Goal: Browse casually: Explore the website without a specific task or goal

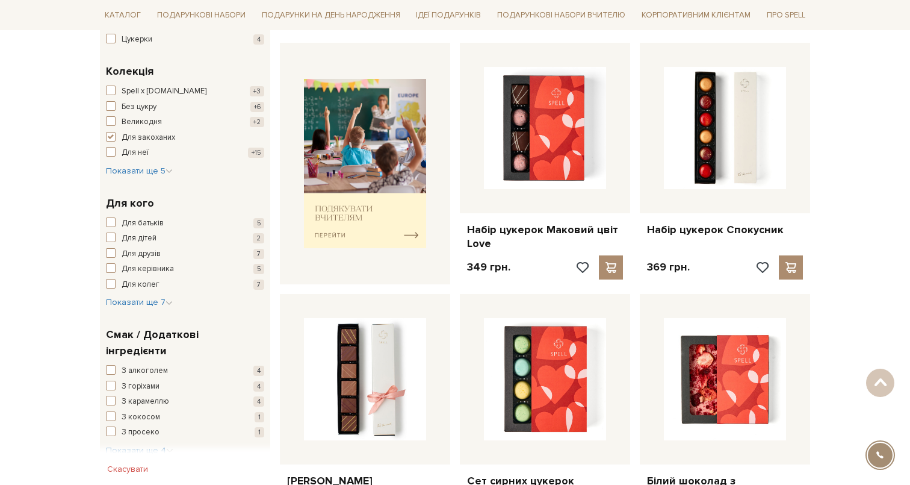
scroll to position [452, 0]
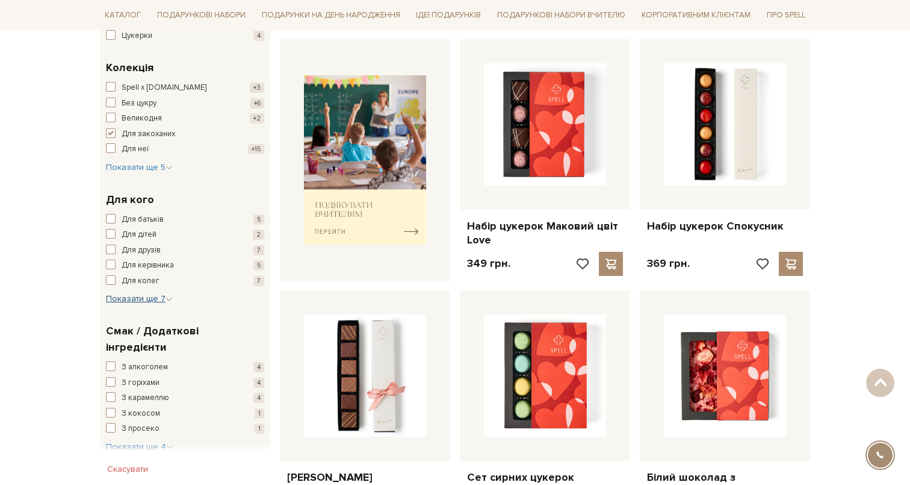
click at [156, 297] on span "Показати ще 7" at bounding box center [139, 298] width 67 height 10
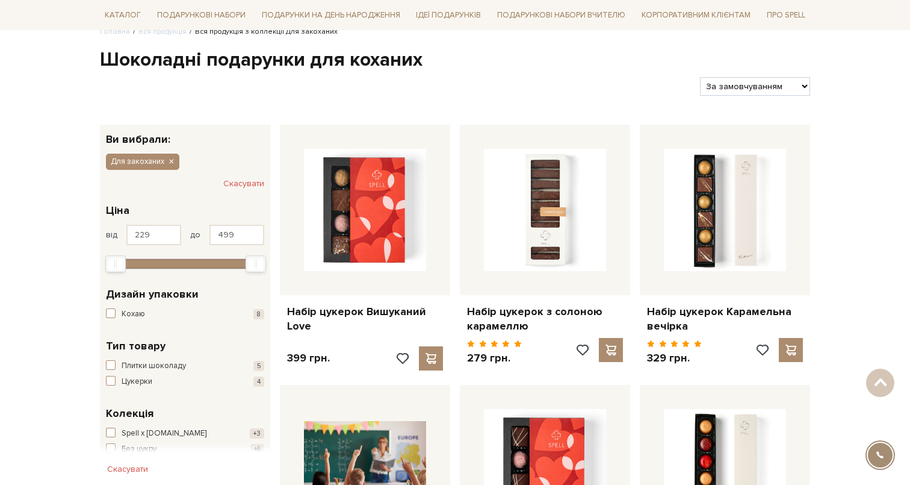
scroll to position [58, 0]
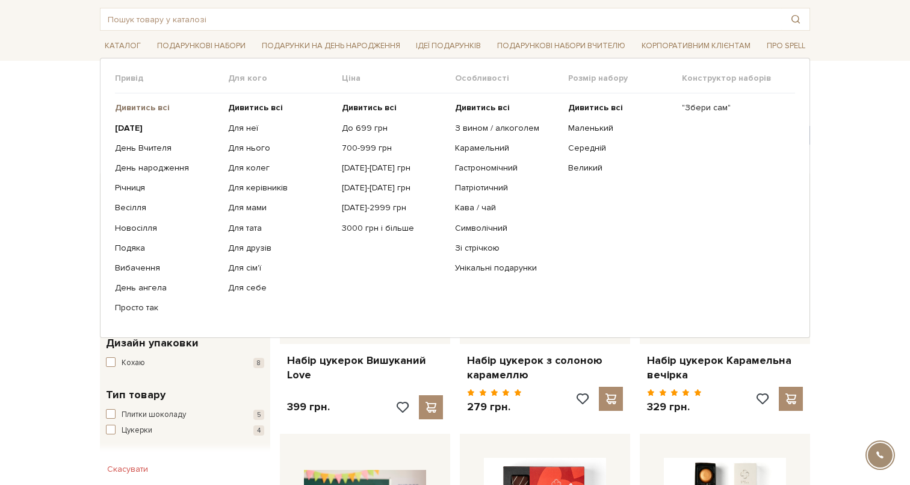
click at [145, 104] on b "Дивитись всі" at bounding box center [142, 107] width 55 height 10
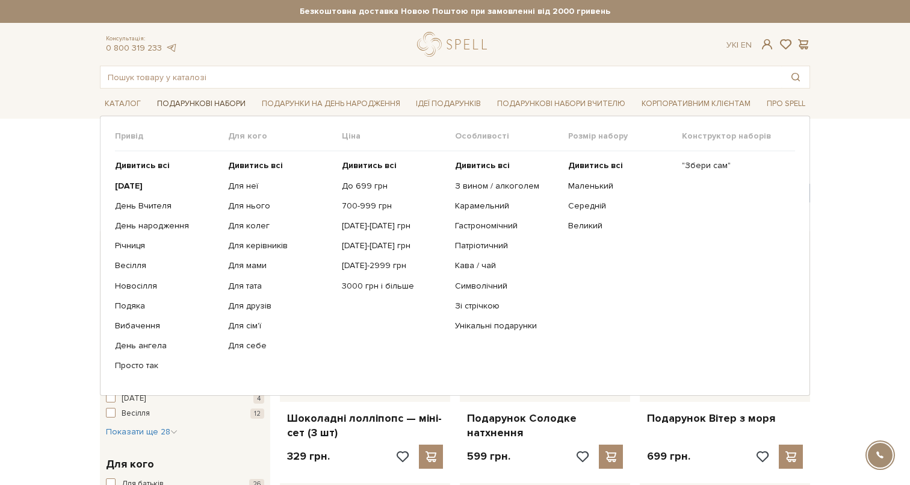
click at [228, 101] on link "Подарункові набори" at bounding box center [201, 104] width 98 height 19
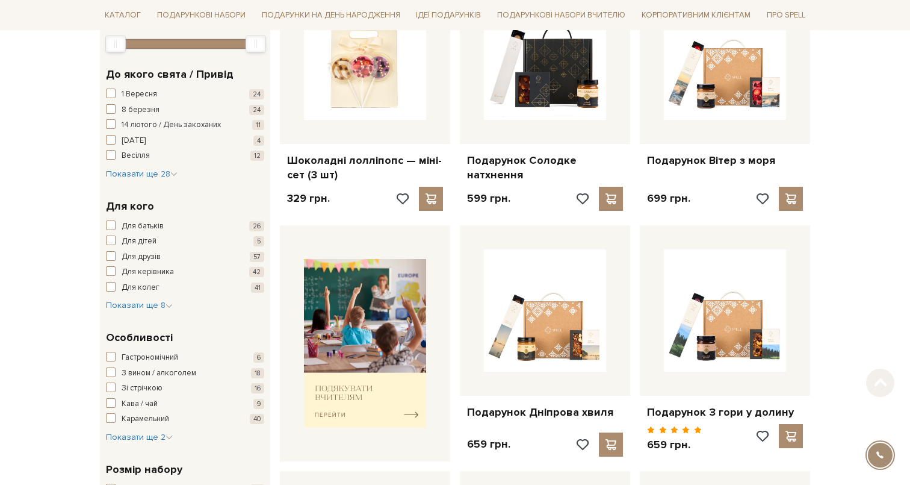
scroll to position [266, 0]
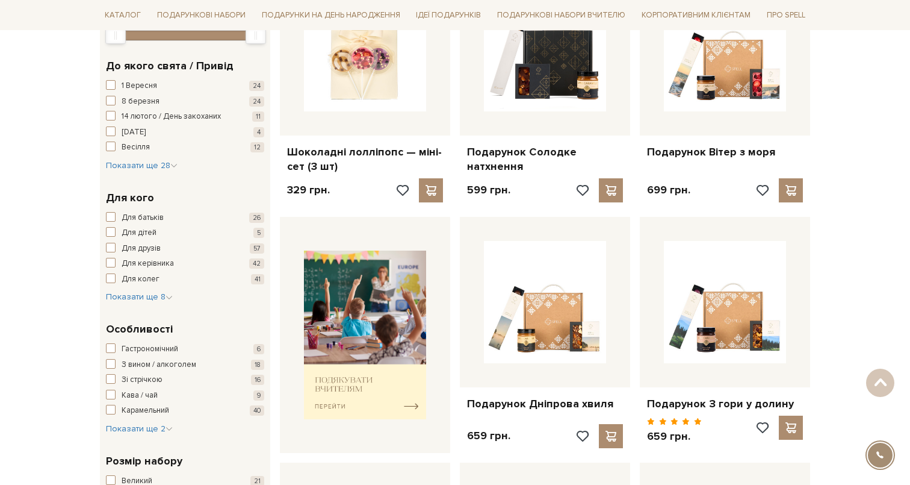
click at [154, 289] on div "Для батьків 26 Для дітей 5 Для друзів 57 Для керівника 42 Для колег 41 Для мами…" at bounding box center [185, 258] width 158 height 92
click at [153, 296] on span "Показати ще 8" at bounding box center [139, 296] width 67 height 10
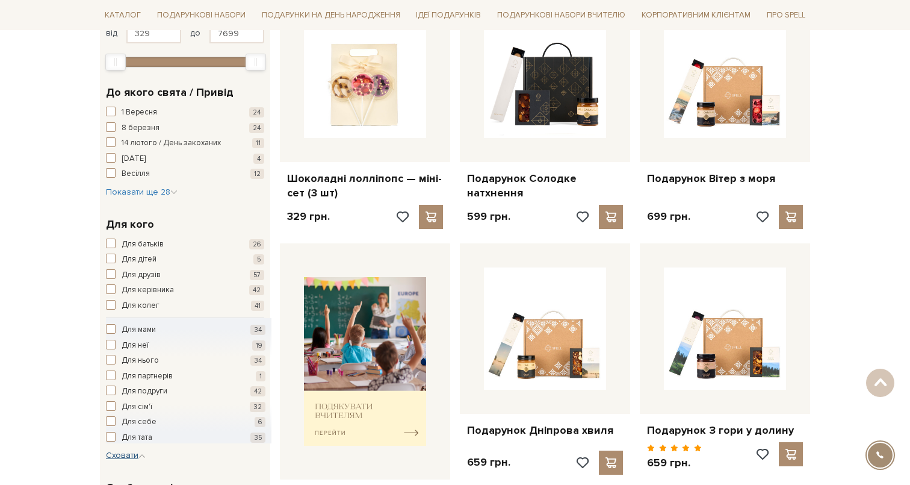
scroll to position [123, 0]
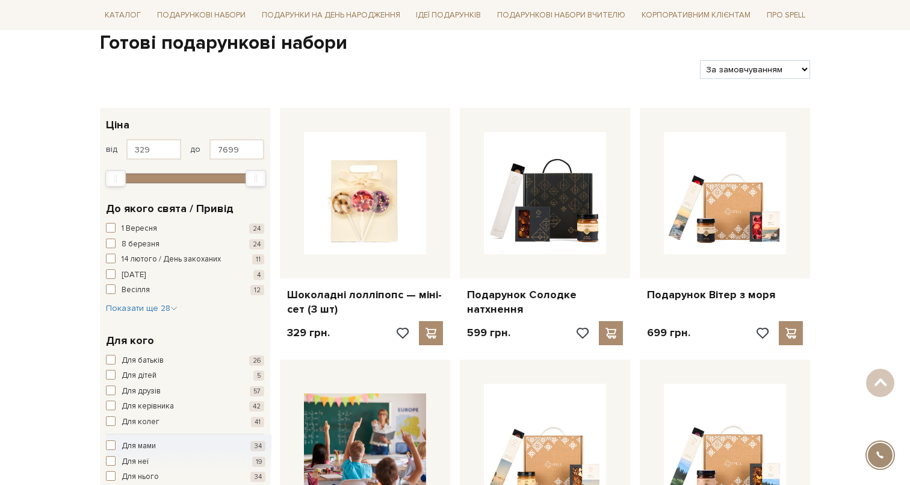
click at [146, 300] on div "1 Вересня 24 8 березня 24 14 лютого / День закоханих 11 Великдень 4 Весілля 12 …" at bounding box center [185, 269] width 158 height 92
click at [139, 313] on button "Показати ще 28 Сховати" at bounding box center [142, 308] width 72 height 12
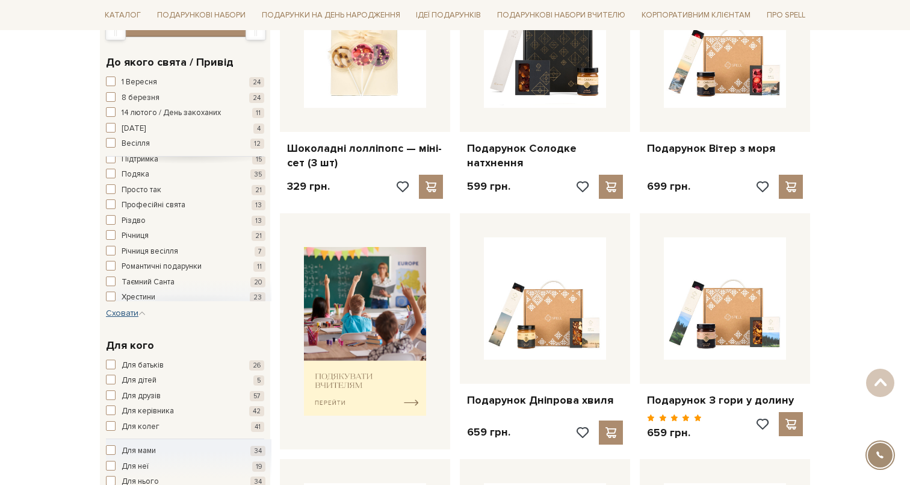
scroll to position [285, 0]
click at [159, 263] on span "Романтичні подарунки" at bounding box center [162, 263] width 80 height 12
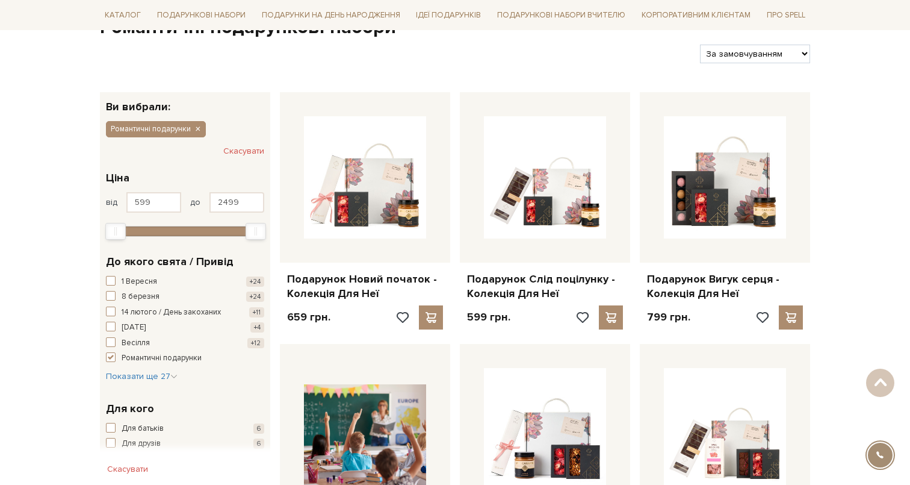
scroll to position [128, 0]
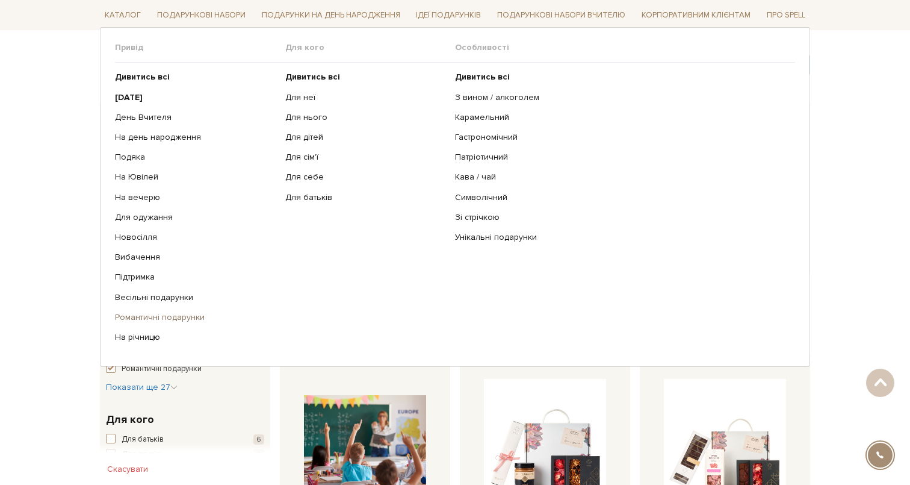
click at [158, 313] on link "Романтичні подарунки" at bounding box center [195, 317] width 161 height 11
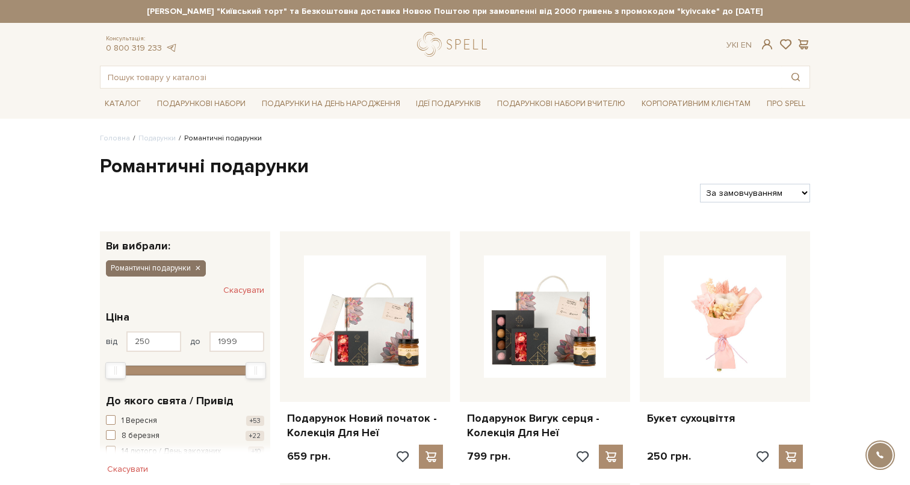
click at [196, 270] on icon "button" at bounding box center [197, 268] width 7 height 11
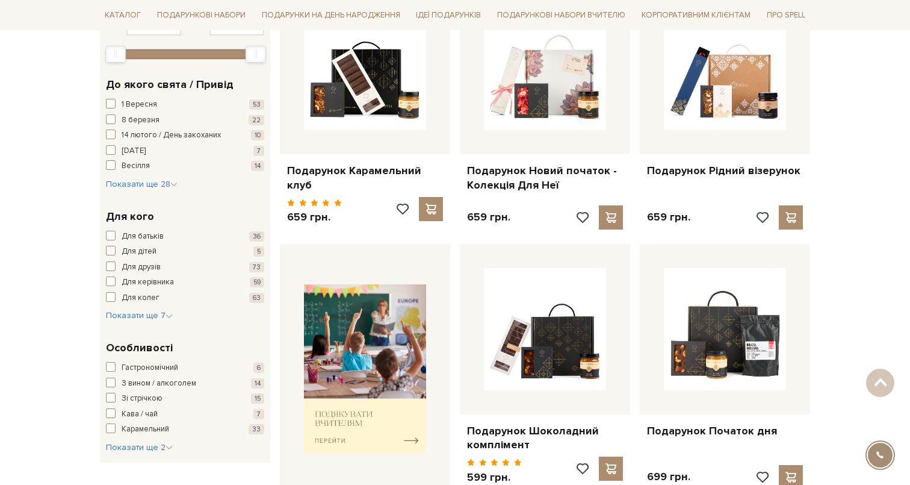
scroll to position [264, 0]
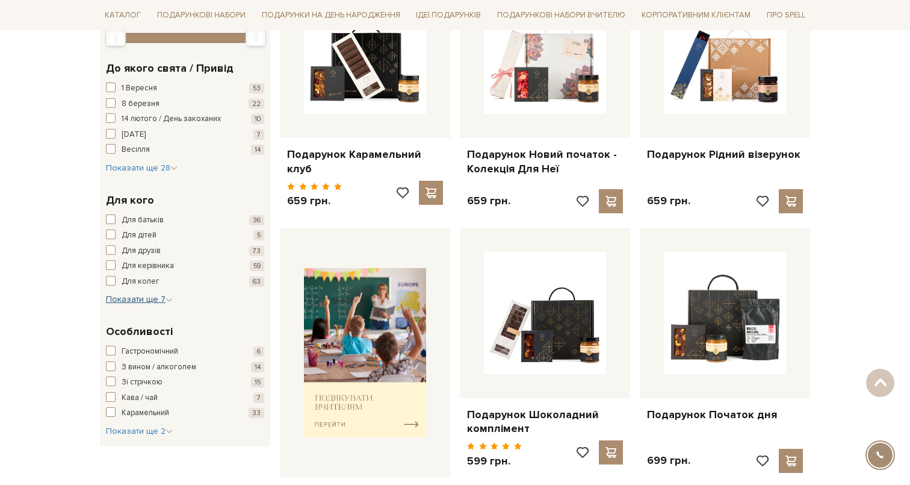
click at [145, 299] on span "Показати ще 7" at bounding box center [139, 299] width 67 height 10
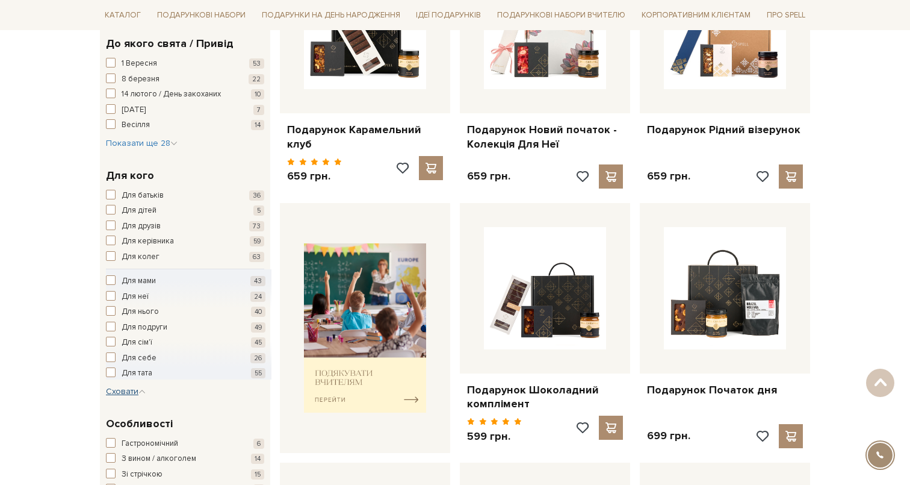
scroll to position [290, 0]
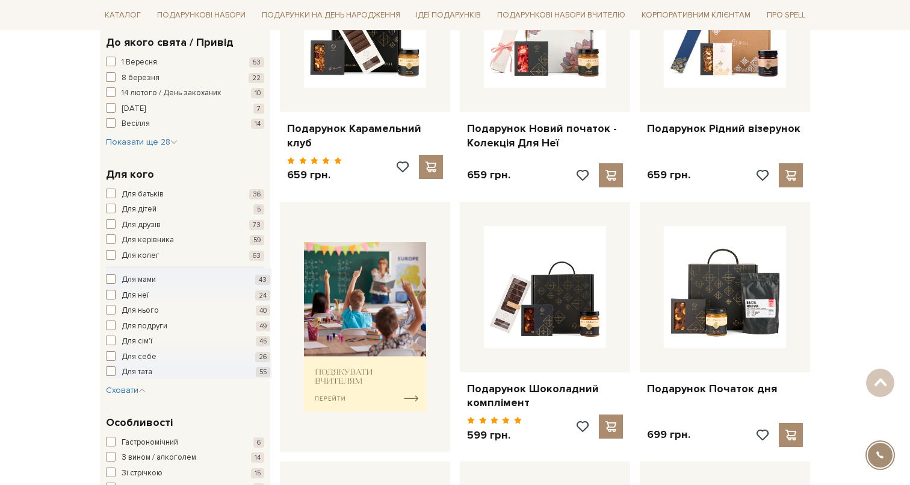
click at [134, 299] on span "Для неї" at bounding box center [135, 296] width 27 height 12
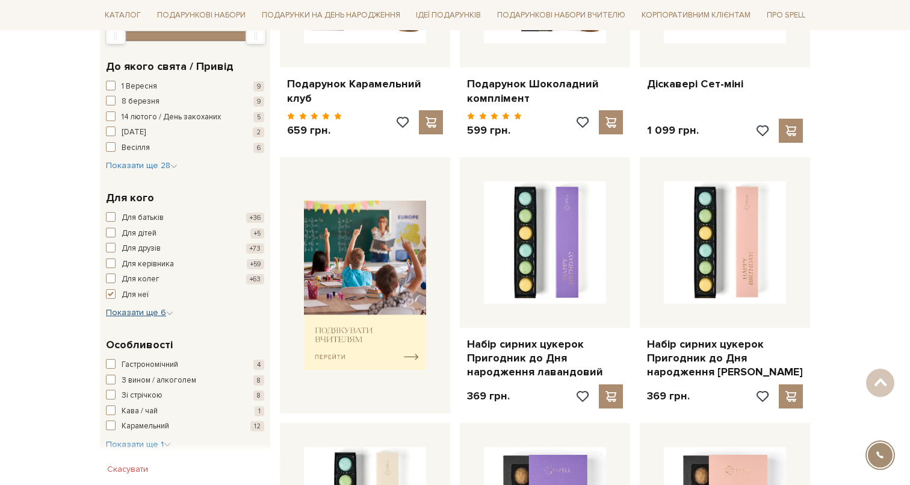
scroll to position [335, 0]
click at [155, 170] on button "Показати ще 28 Сховати" at bounding box center [142, 165] width 72 height 12
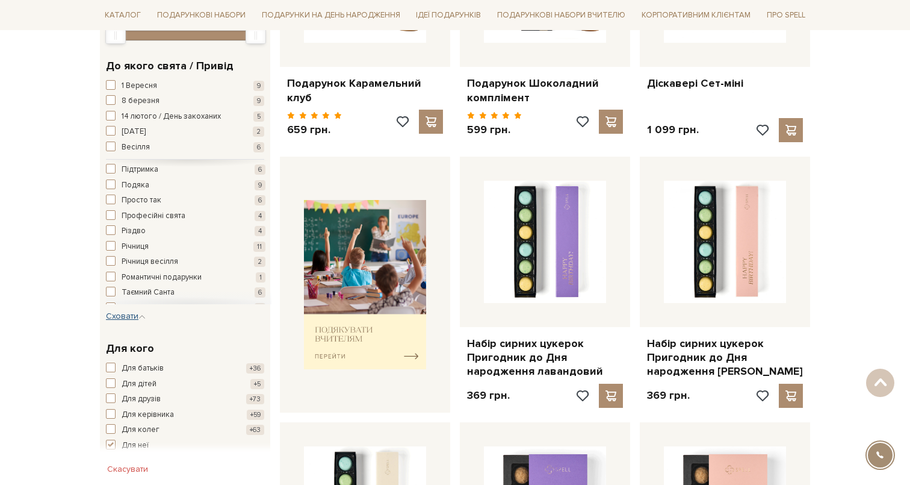
scroll to position [288, 0]
click at [163, 265] on span "Романтичні подарунки" at bounding box center [162, 264] width 80 height 12
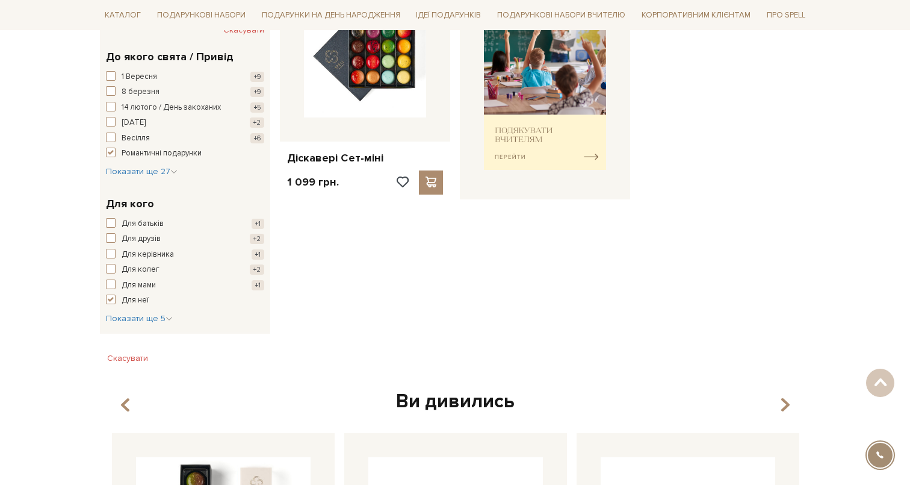
scroll to position [271, 0]
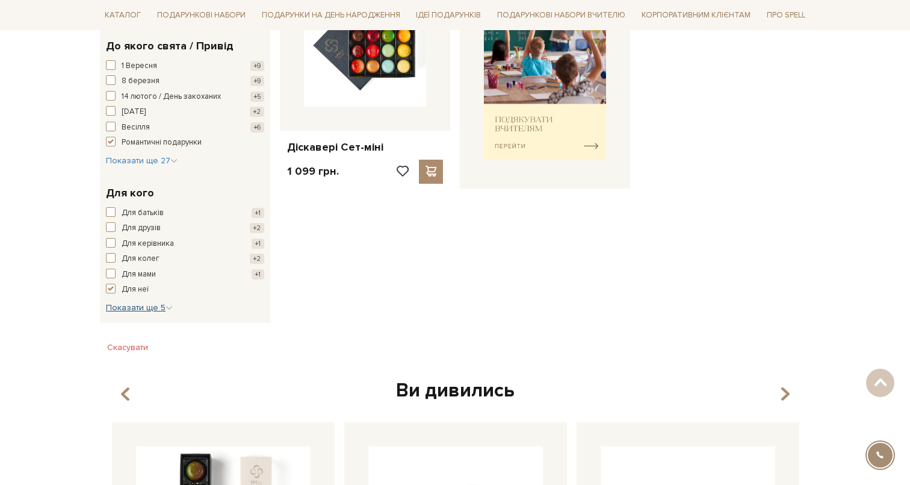
click at [170, 308] on icon "button" at bounding box center [169, 307] width 7 height 7
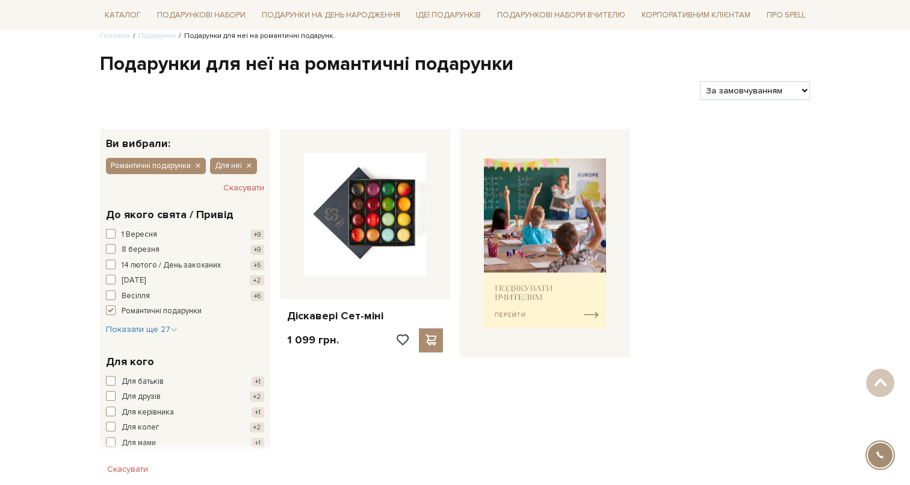
scroll to position [0, 0]
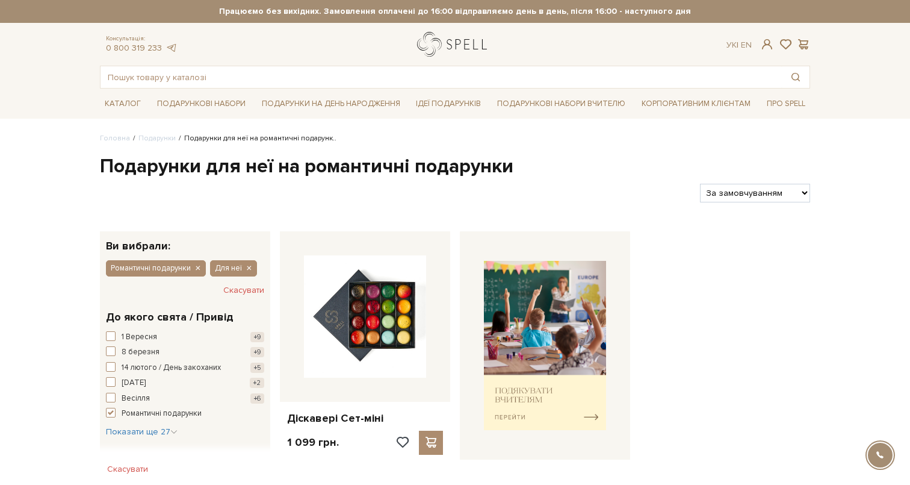
click at [436, 38] on link "logo" at bounding box center [454, 44] width 75 height 25
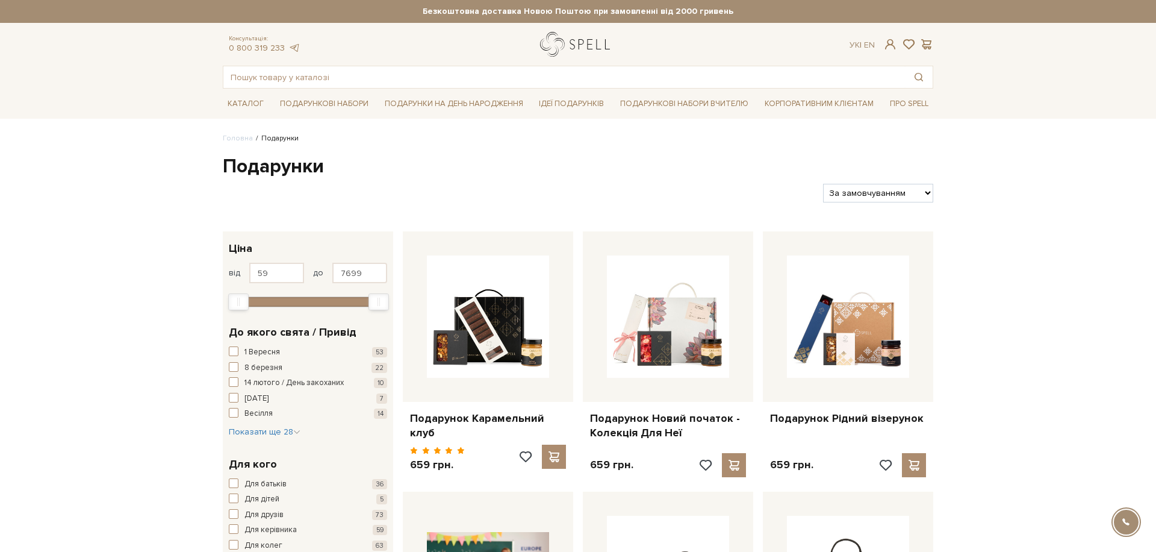
click at [553, 49] on link "logo" at bounding box center [577, 44] width 75 height 25
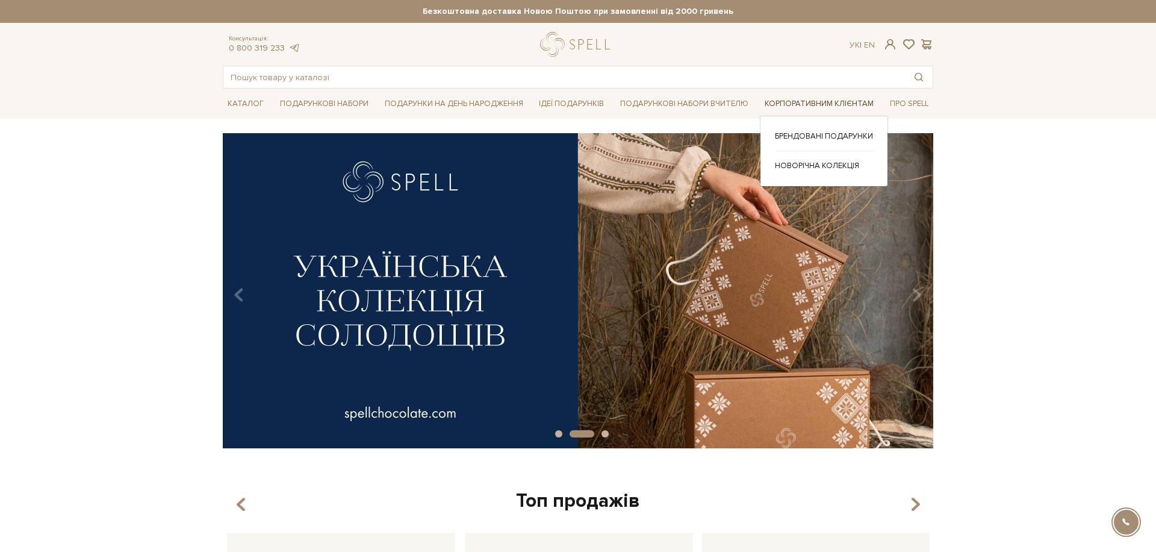
click at [803, 106] on link "Корпоративним клієнтам" at bounding box center [819, 104] width 119 height 19
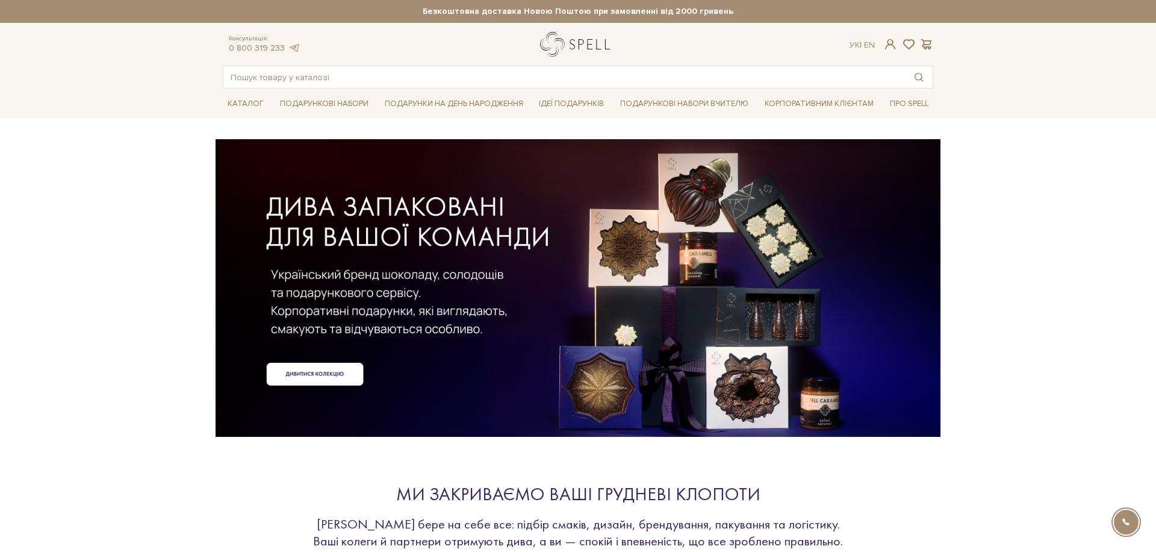
click at [571, 44] on link "logo" at bounding box center [577, 44] width 75 height 25
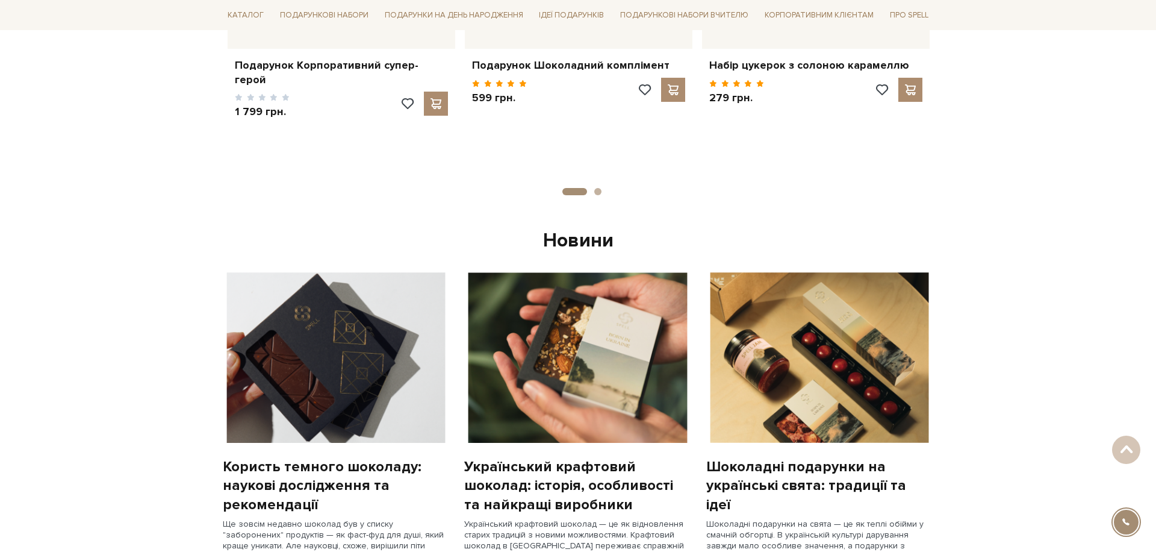
scroll to position [712, 0]
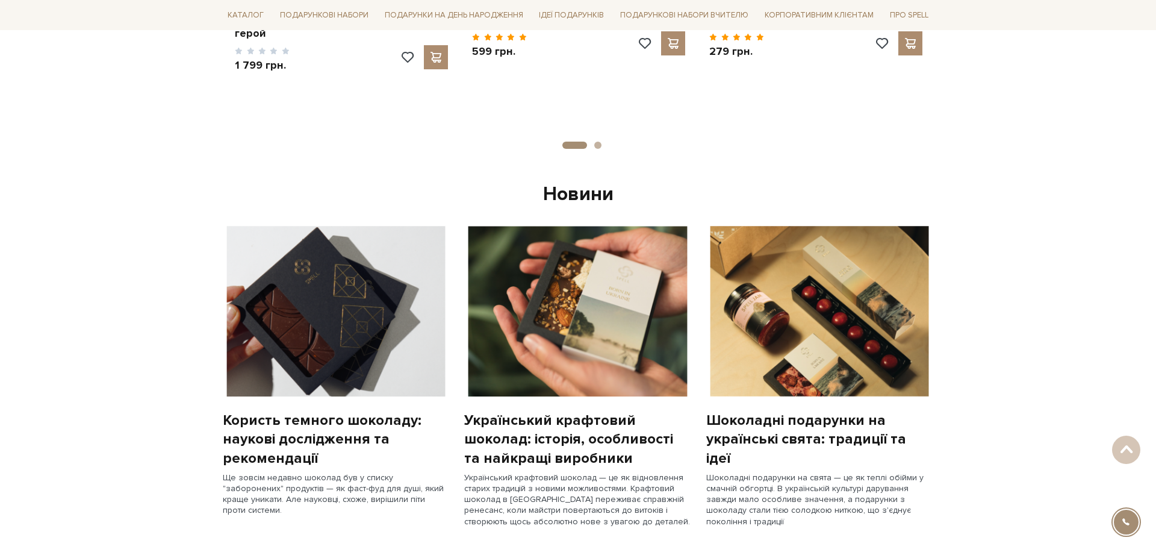
click at [588, 201] on div "Новини" at bounding box center [578, 194] width 711 height 25
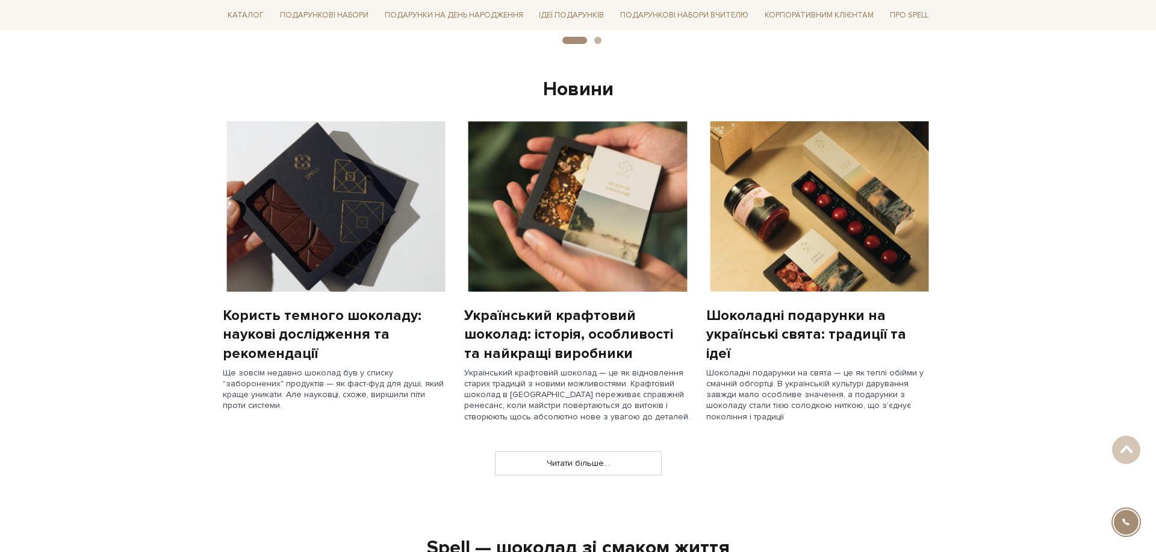
scroll to position [942, 0]
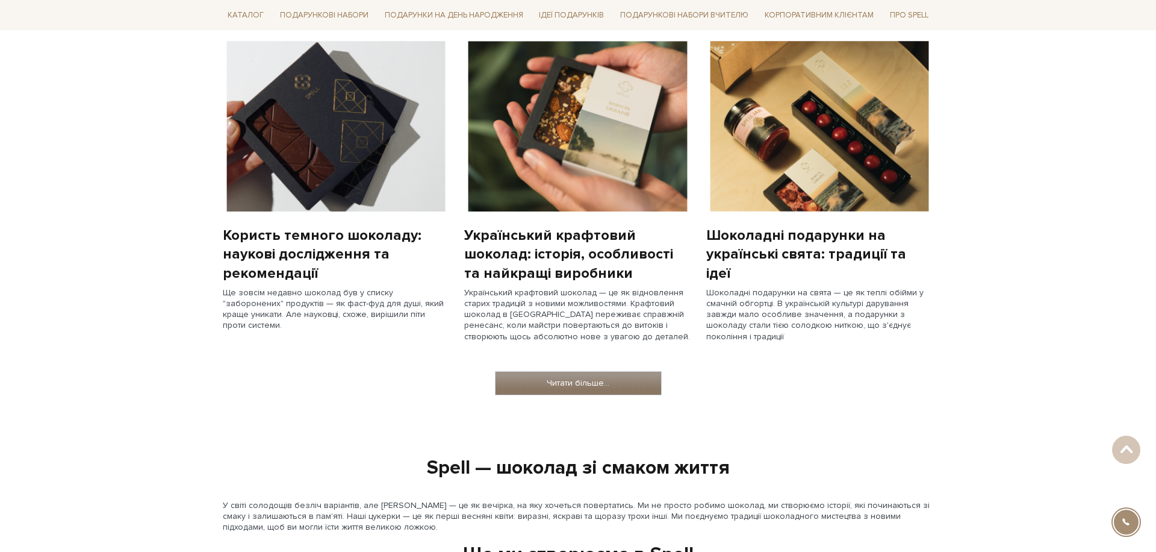
click at [604, 388] on link "Читати більше..." at bounding box center [579, 383] width 166 height 23
